Goal: Information Seeking & Learning: Learn about a topic

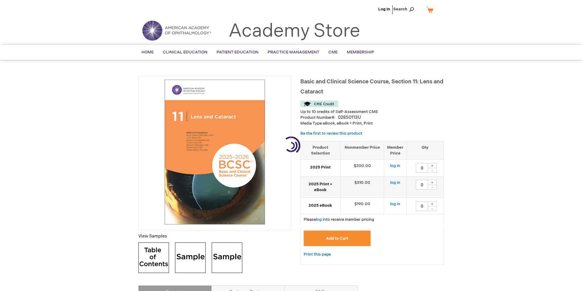
type input "0"
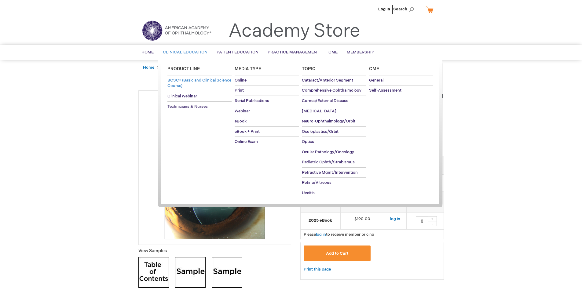
click at [186, 78] on span "BCSC® (Basic and Clinical Science Course)" at bounding box center [199, 83] width 64 height 11
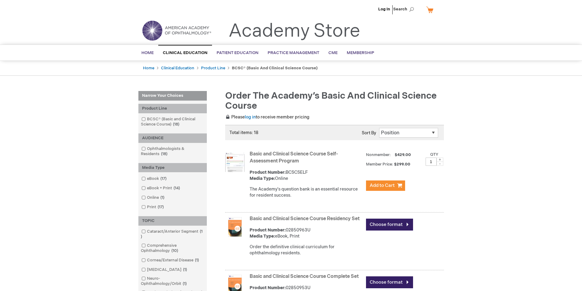
click at [310, 215] on div "Basic and Clinical Science Course Residency Set Product Number: 02850963U Media…" at bounding box center [347, 237] width 194 height 47
click at [310, 217] on link "Basic and Clinical Science Course Residency Set" at bounding box center [305, 219] width 110 height 6
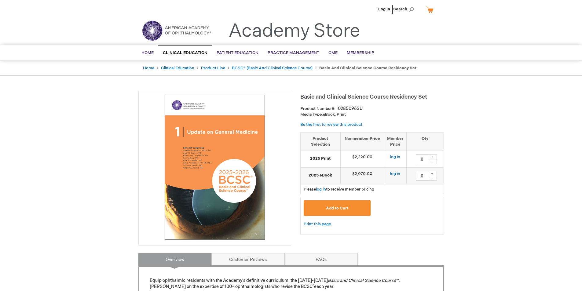
scroll to position [255, 0]
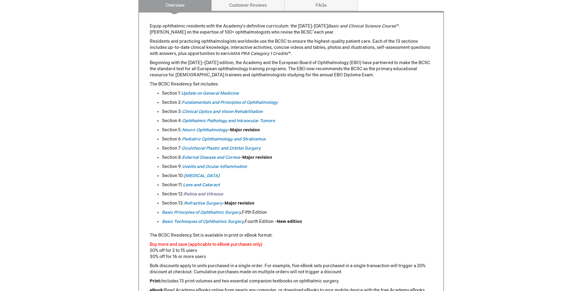
click at [202, 193] on link "Retina and Vitreous" at bounding box center [203, 194] width 39 height 5
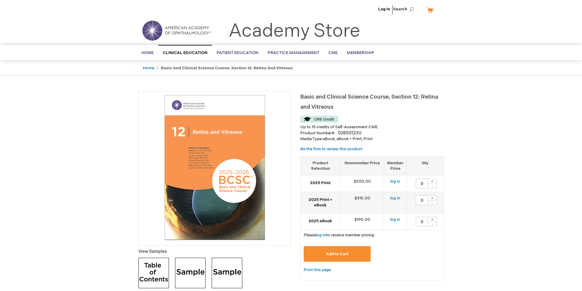
scroll to position [255, 0]
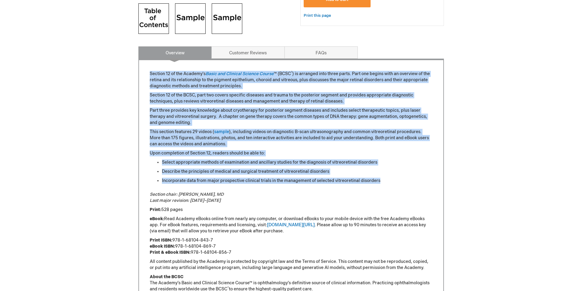
drag, startPoint x: 383, startPoint y: 181, endPoint x: 146, endPoint y: 68, distance: 262.9
click at [146, 68] on div "Section 12 of the Academy's Basic and Clinical Science Course ™ (BCSC ® ) is ar…" at bounding box center [291, 218] width 306 height 318
copy div "Section 12 of the Academy's Basic and Clinical Science Course ™ (BCSC ® ) is ar…"
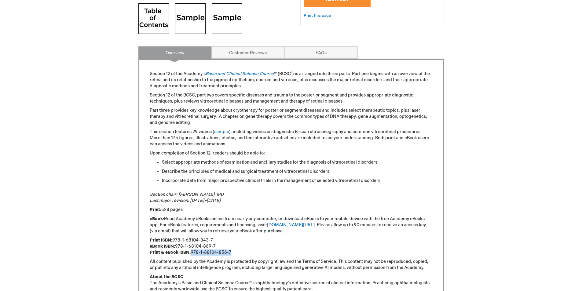
drag, startPoint x: 233, startPoint y: 253, endPoint x: 193, endPoint y: 251, distance: 40.4
click at [193, 251] on p "Print ISBN: 978-1-68104-843-7 eBook ISBN: 978-1-68104-869-7 Print & eBook ISBN:…" at bounding box center [291, 246] width 283 height 18
copy p "978-1-68104-856-7"
drag, startPoint x: 221, startPoint y: 193, endPoint x: 147, endPoint y: 195, distance: 74.0
click at [147, 195] on div "Section 12 of the Academy's Basic and Clinical Science Course ™ (BCSC ® ) is ar…" at bounding box center [291, 218] width 306 height 318
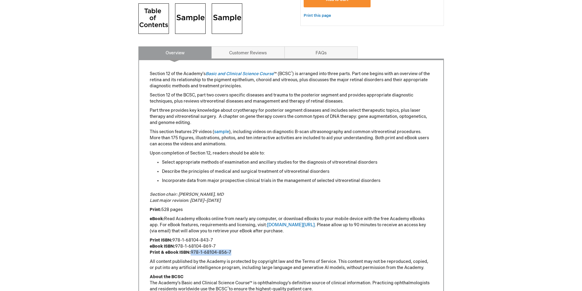
copy em "Section chair: Stephen J. Kim, MD"
